Goal: Task Accomplishment & Management: Use online tool/utility

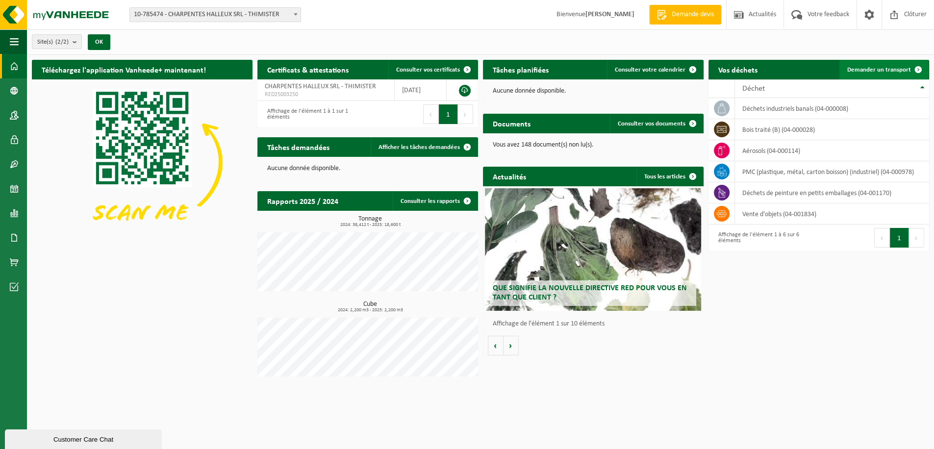
click at [873, 63] on link "Demander un transport" at bounding box center [883, 70] width 89 height 20
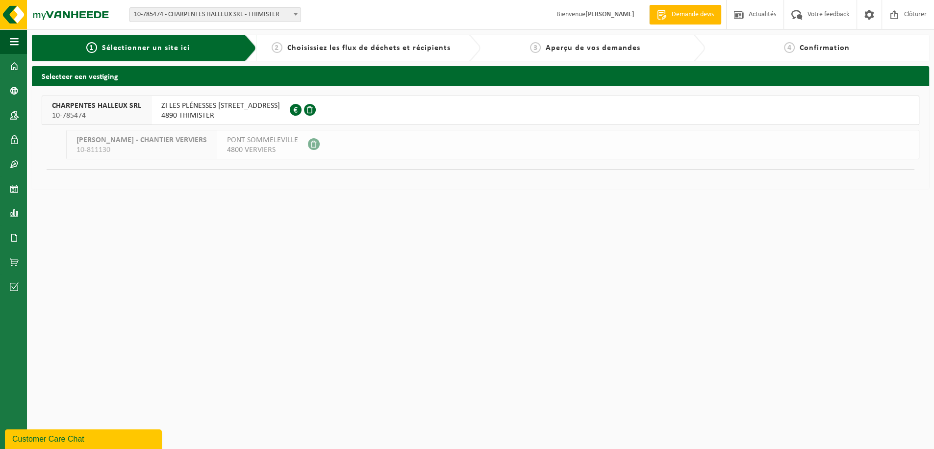
click at [219, 113] on span "4890 THIMISTER" at bounding box center [220, 116] width 119 height 10
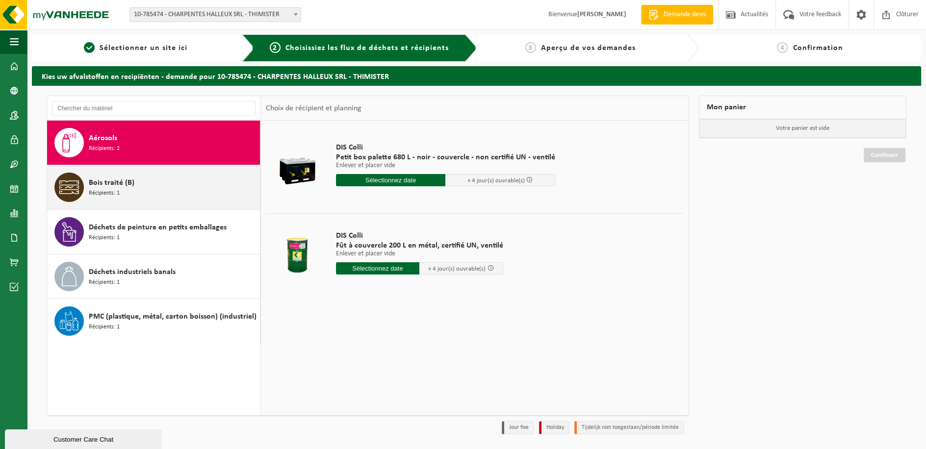
click at [146, 184] on div "Bois traité (B) Récipients: 1" at bounding box center [173, 187] width 169 height 29
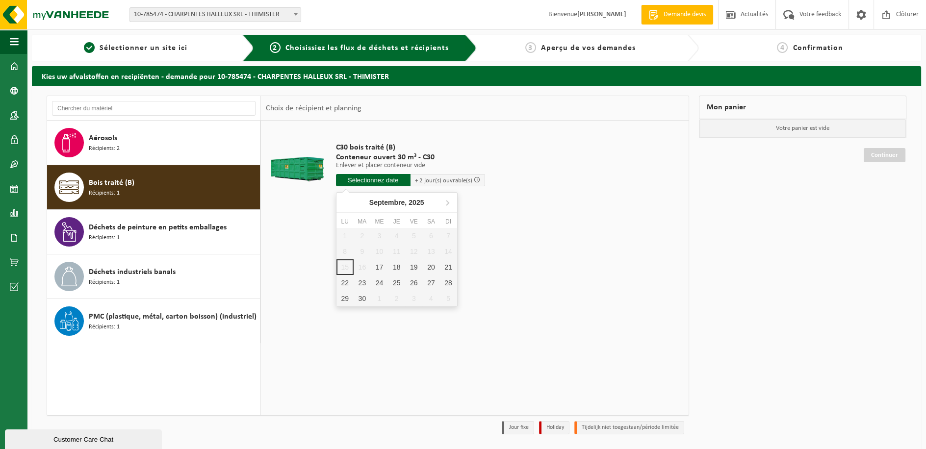
click at [391, 179] on input "text" at bounding box center [373, 180] width 75 height 12
click at [376, 268] on div "17" at bounding box center [379, 267] width 17 height 16
type input "à partir de 2025-09-17"
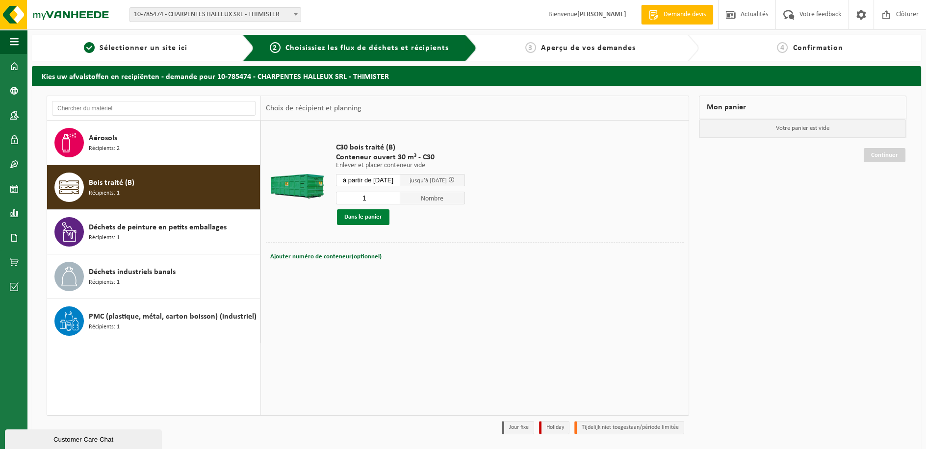
click at [373, 217] on button "Dans le panier" at bounding box center [363, 217] width 52 height 16
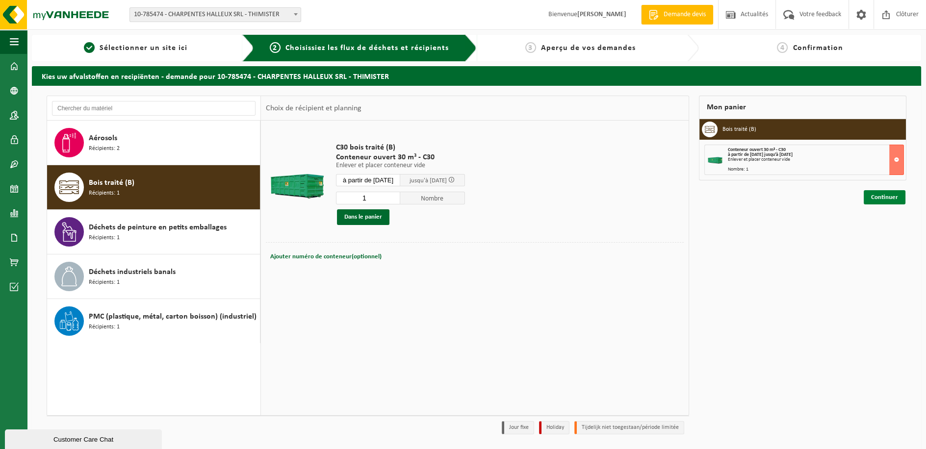
click at [887, 195] on link "Continuer" at bounding box center [884, 197] width 42 height 14
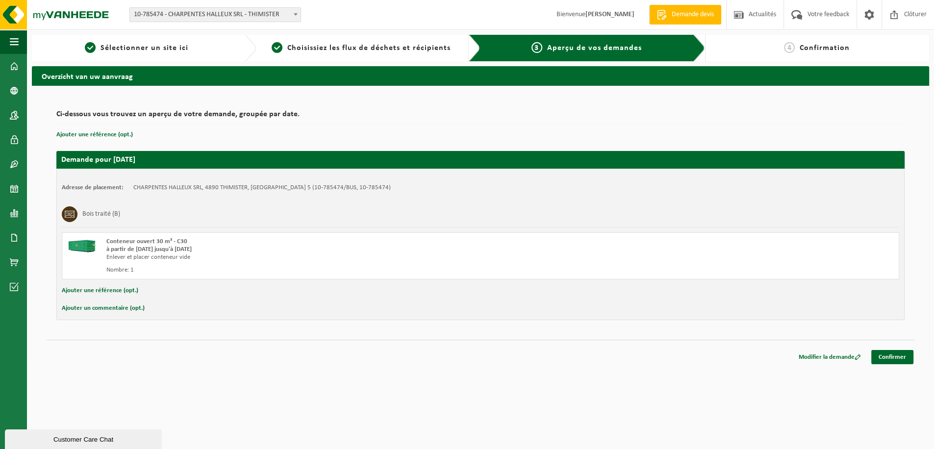
click at [897, 348] on div "Modifier la demande Confirmer" at bounding box center [481, 345] width 868 height 10
click at [890, 354] on link "Confirmer" at bounding box center [892, 357] width 42 height 14
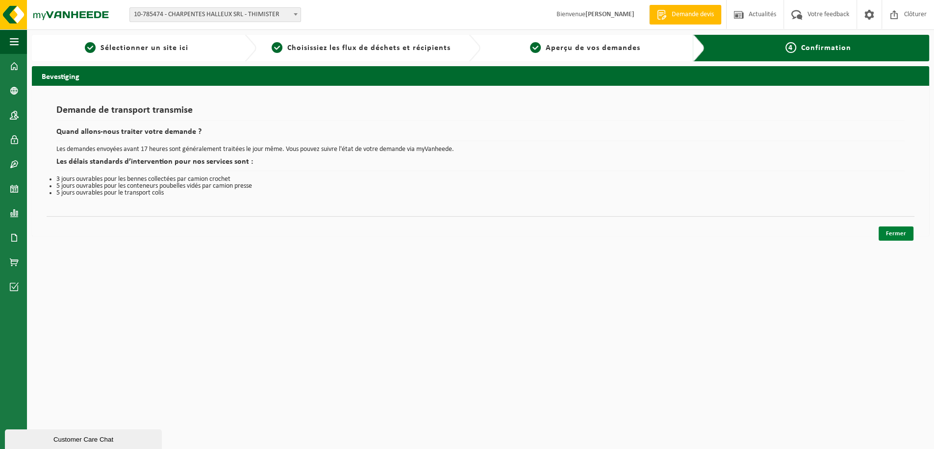
click at [889, 231] on link "Fermer" at bounding box center [896, 234] width 35 height 14
